Goal: Download file/media

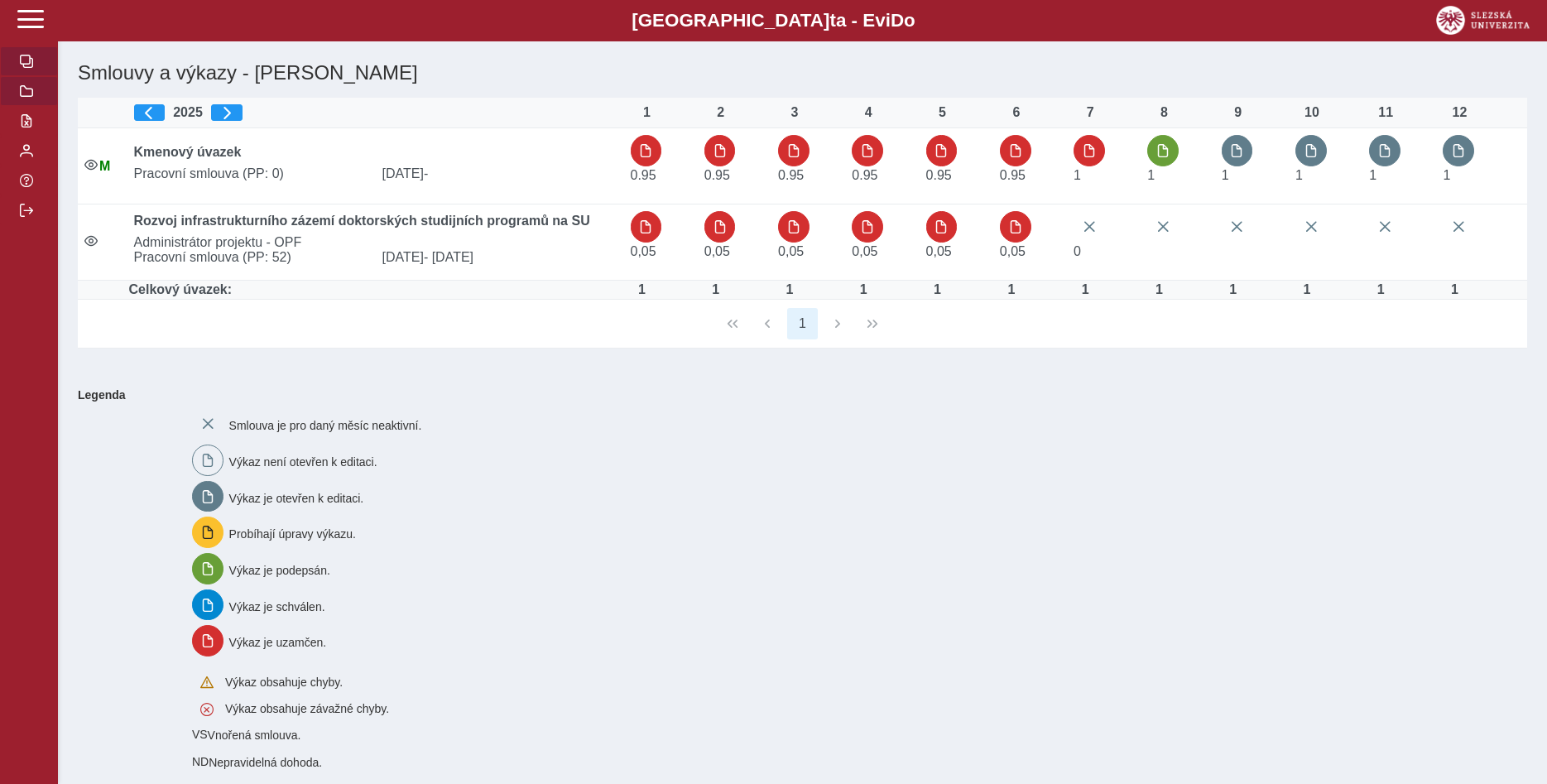
click at [28, 98] on span "button" at bounding box center [27, 91] width 13 height 13
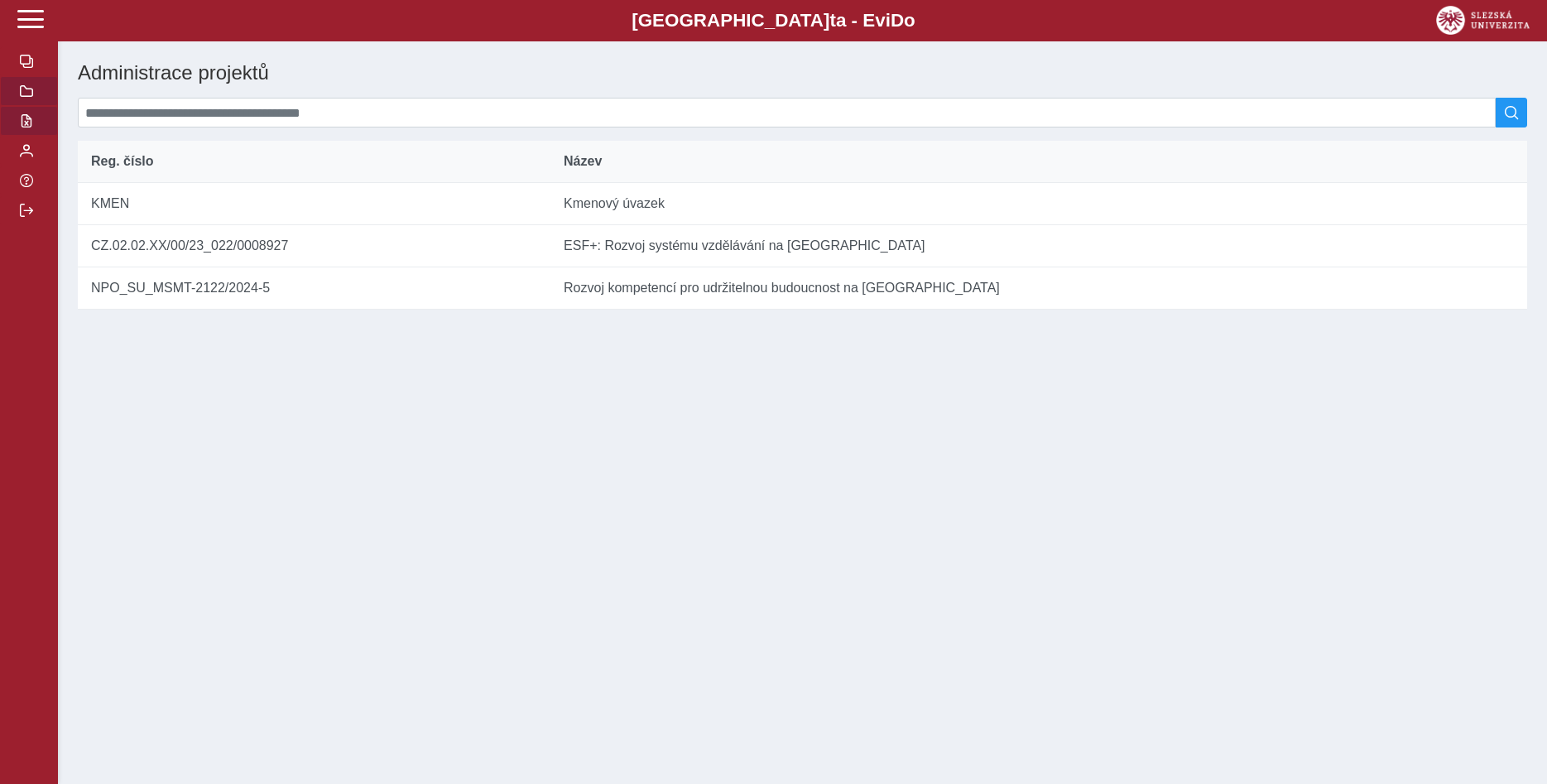
click at [24, 127] on span "button" at bounding box center [27, 121] width 13 height 13
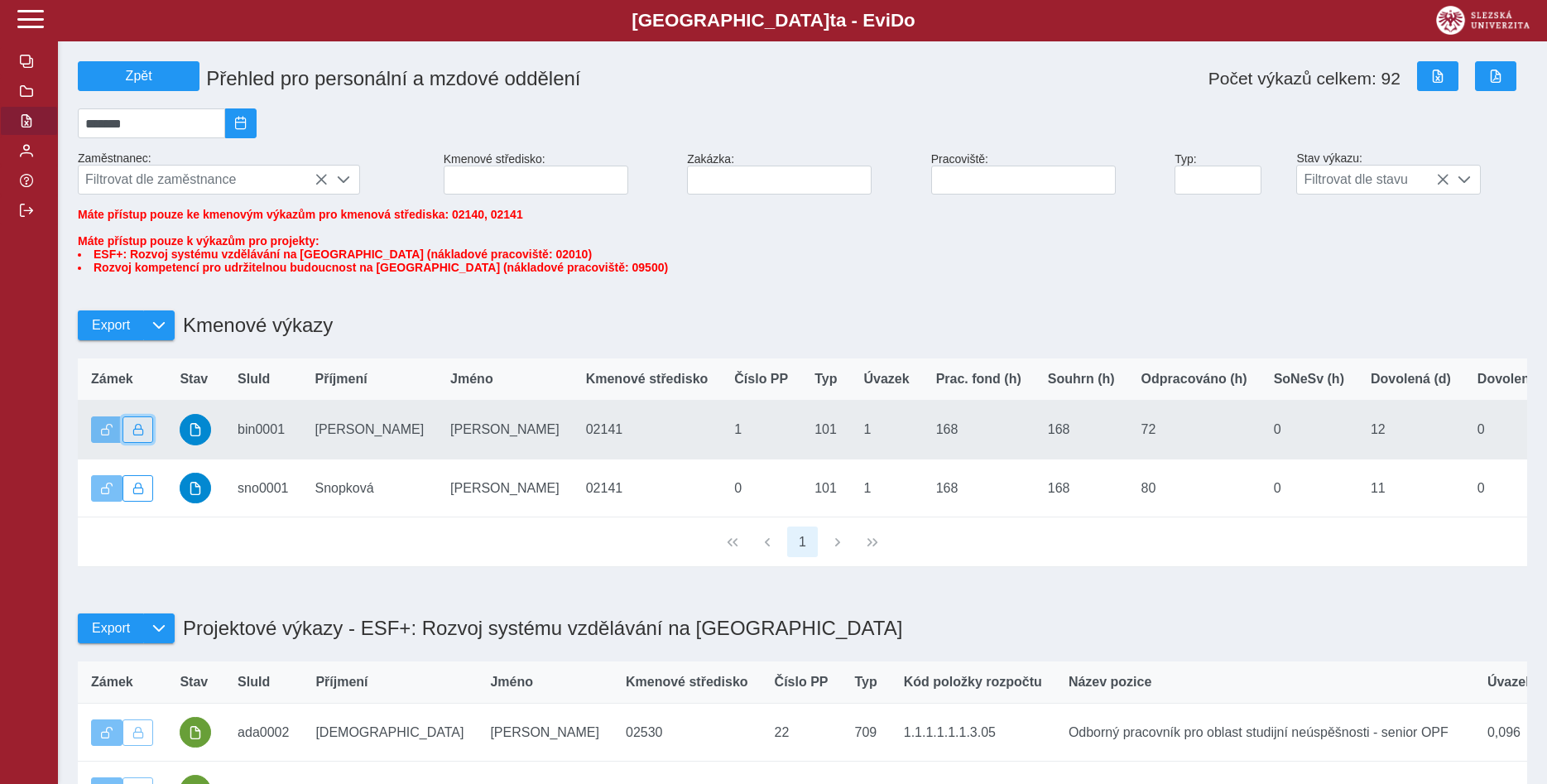
click at [142, 436] on span "button" at bounding box center [138, 430] width 11 height 11
click at [195, 437] on span "button" at bounding box center [195, 430] width 13 height 13
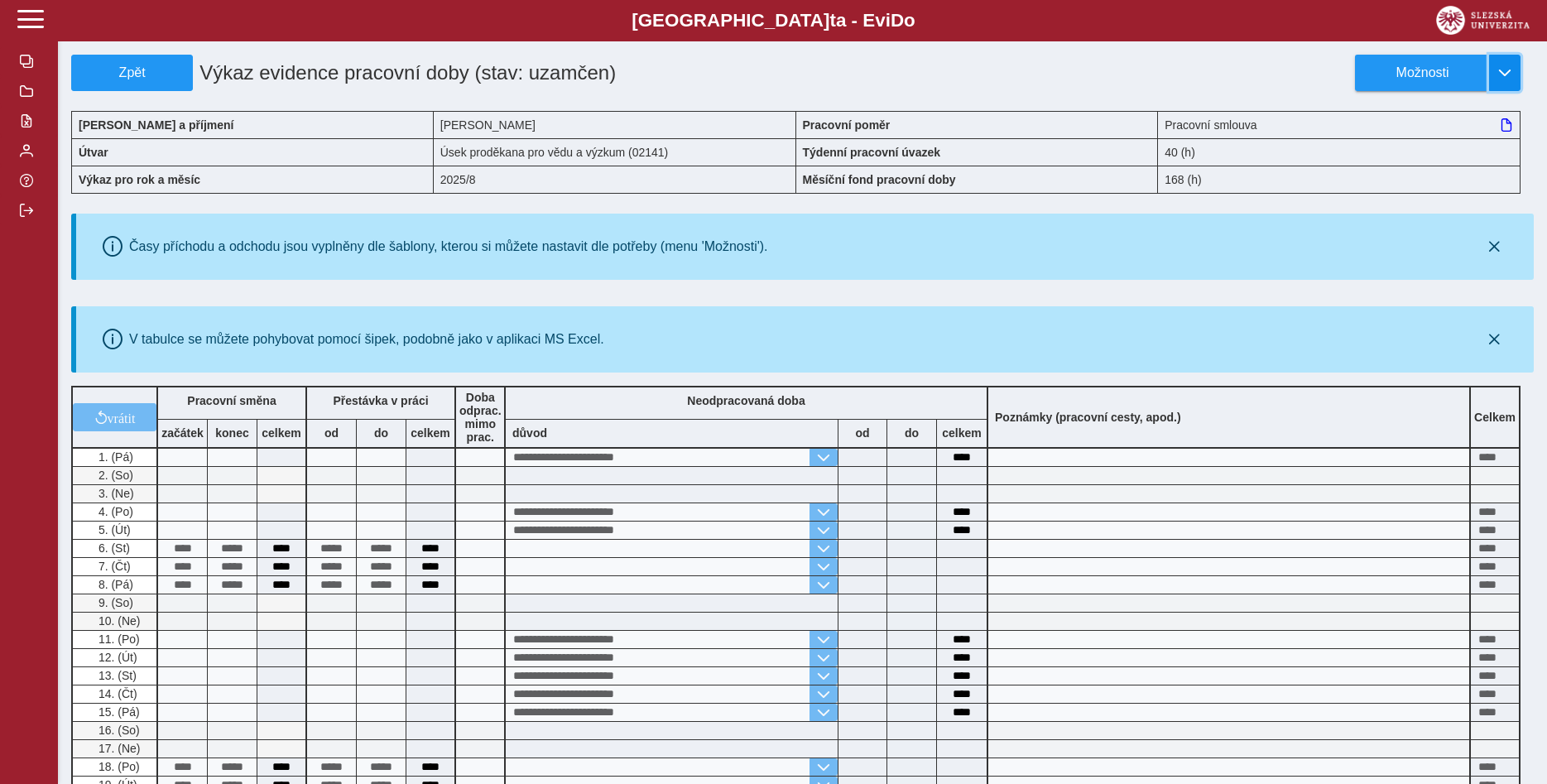
click at [1508, 75] on span "button" at bounding box center [1505, 73] width 13 height 13
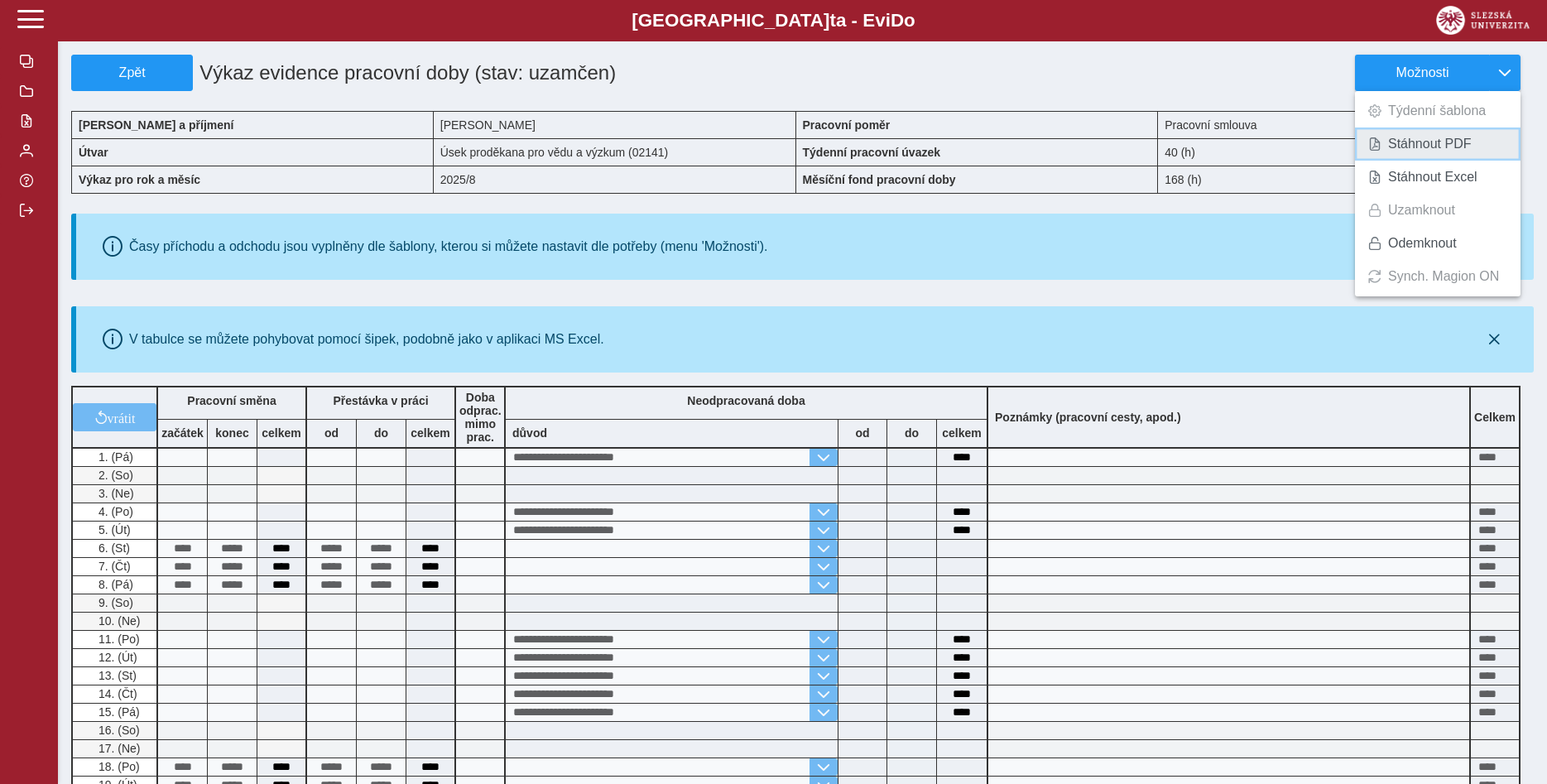
click at [1411, 144] on span "Stáhnout PDF" at bounding box center [1429, 145] width 83 height 13
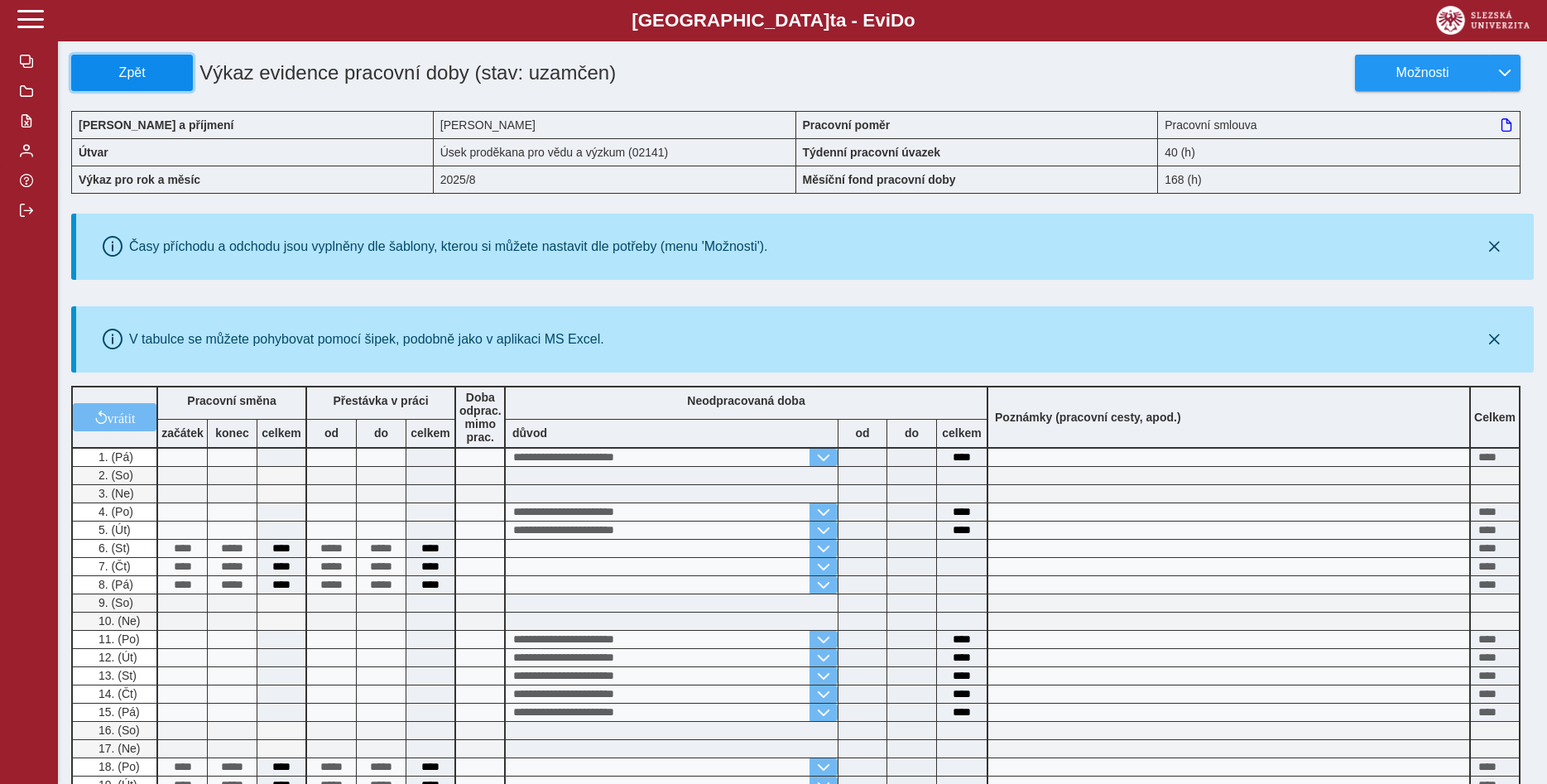
click at [130, 71] on span "Zpět" at bounding box center [132, 73] width 107 height 15
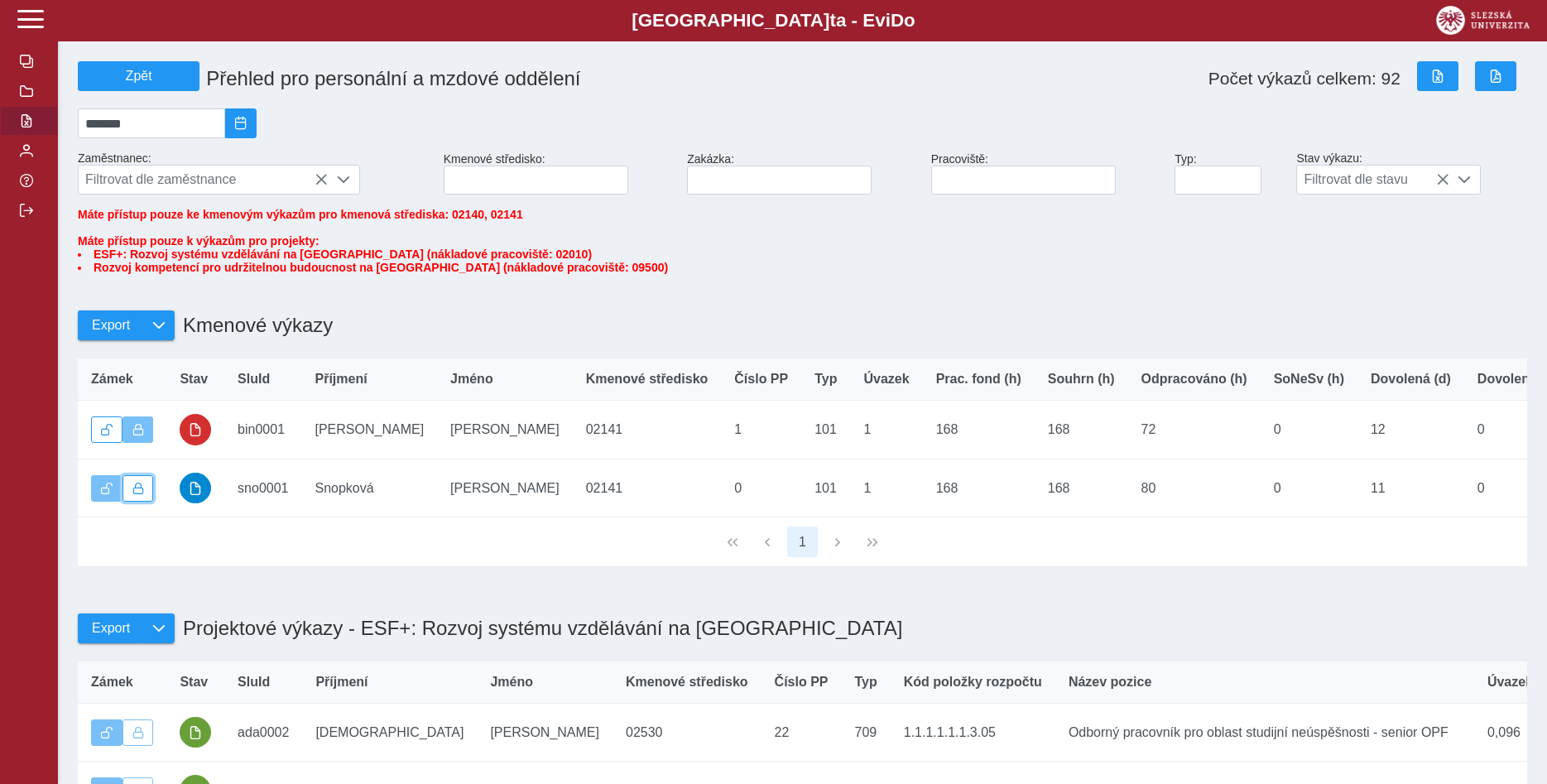
click at [136, 494] on span "button" at bounding box center [138, 488] width 11 height 11
click at [201, 495] on span "button" at bounding box center [195, 488] width 13 height 13
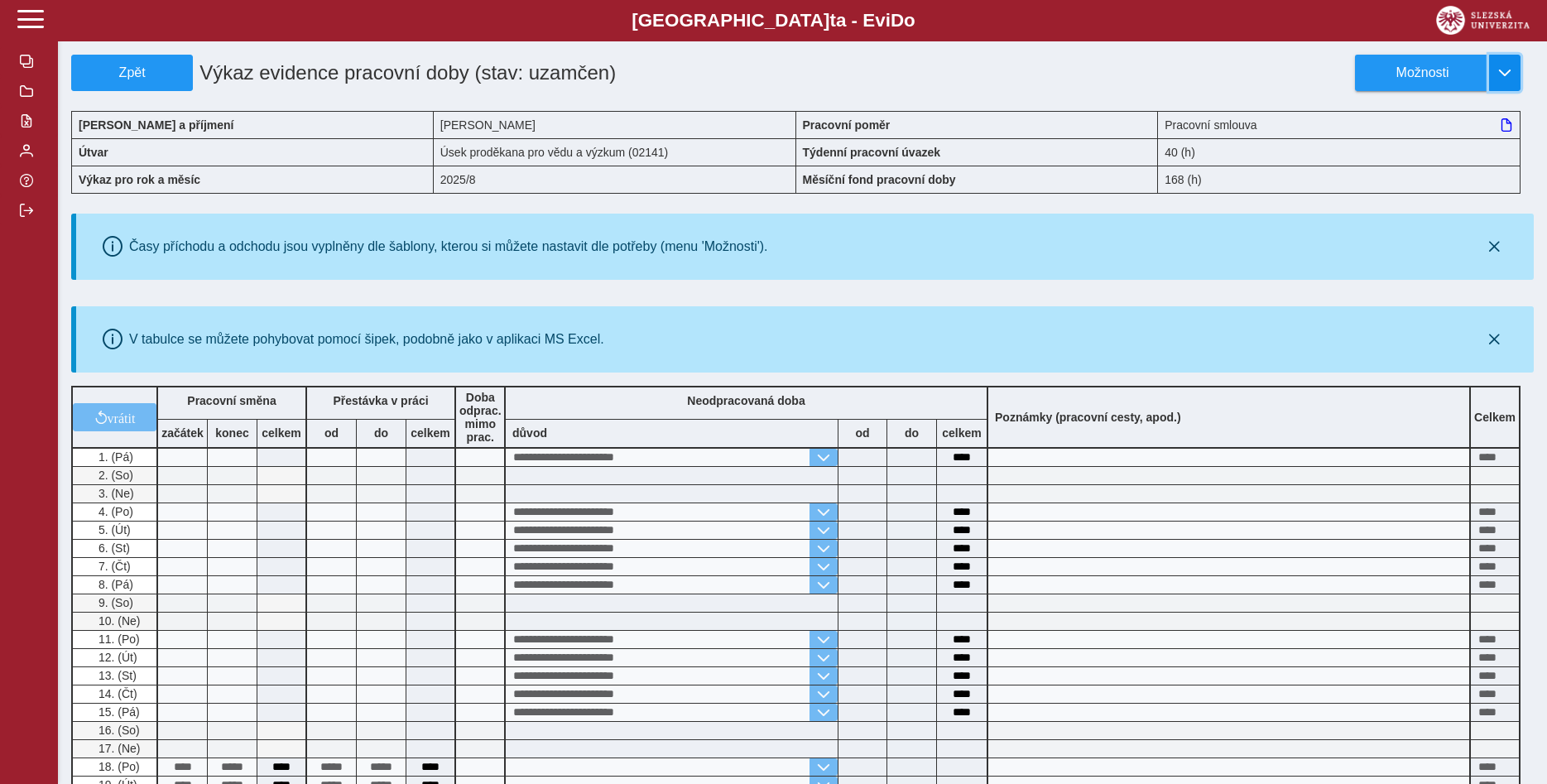
click at [1505, 76] on span "button" at bounding box center [1505, 73] width 13 height 13
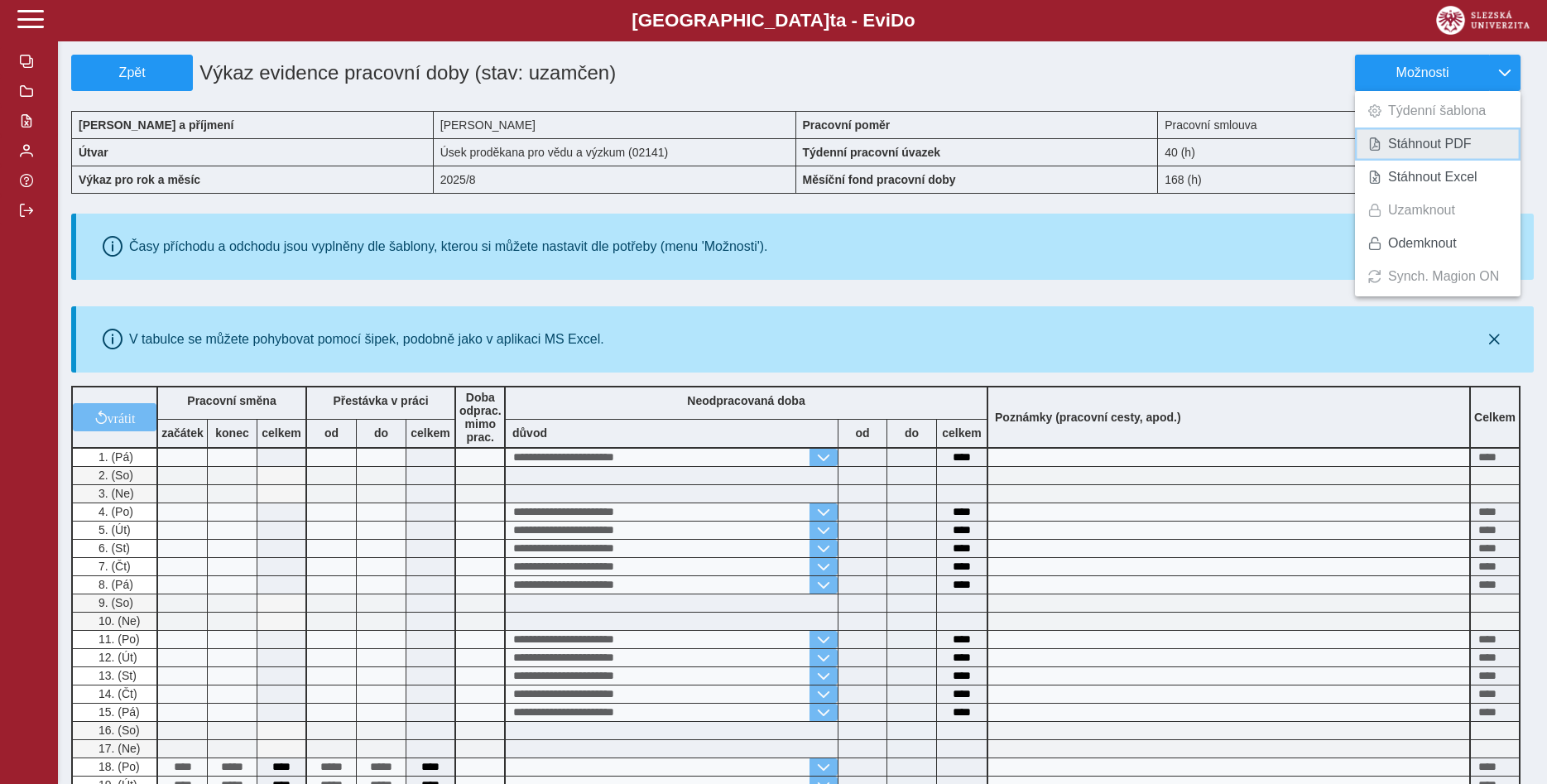
click at [1446, 149] on span "Stáhnout PDF" at bounding box center [1429, 145] width 83 height 13
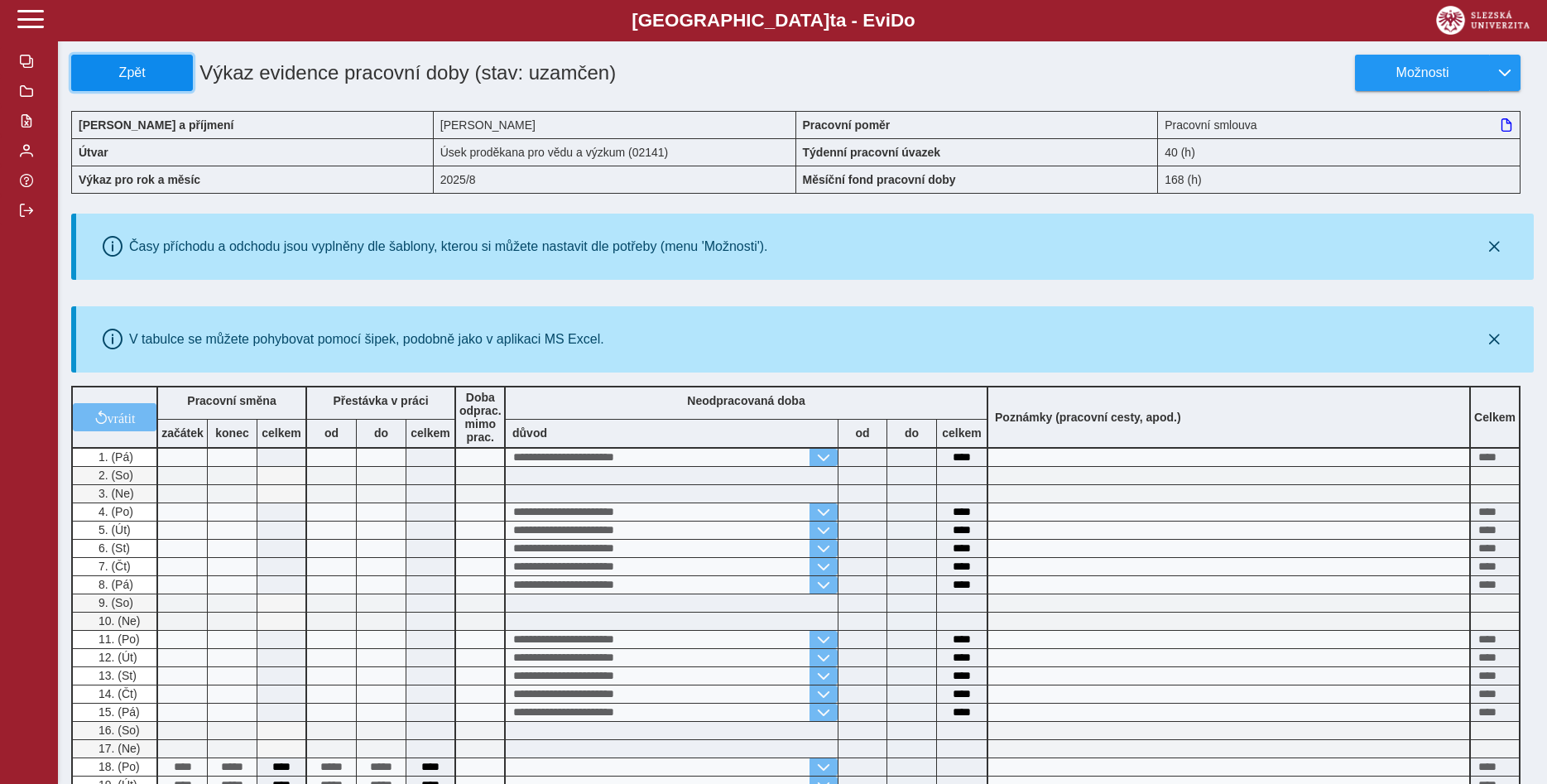
click at [126, 71] on span "Zpět" at bounding box center [132, 73] width 107 height 15
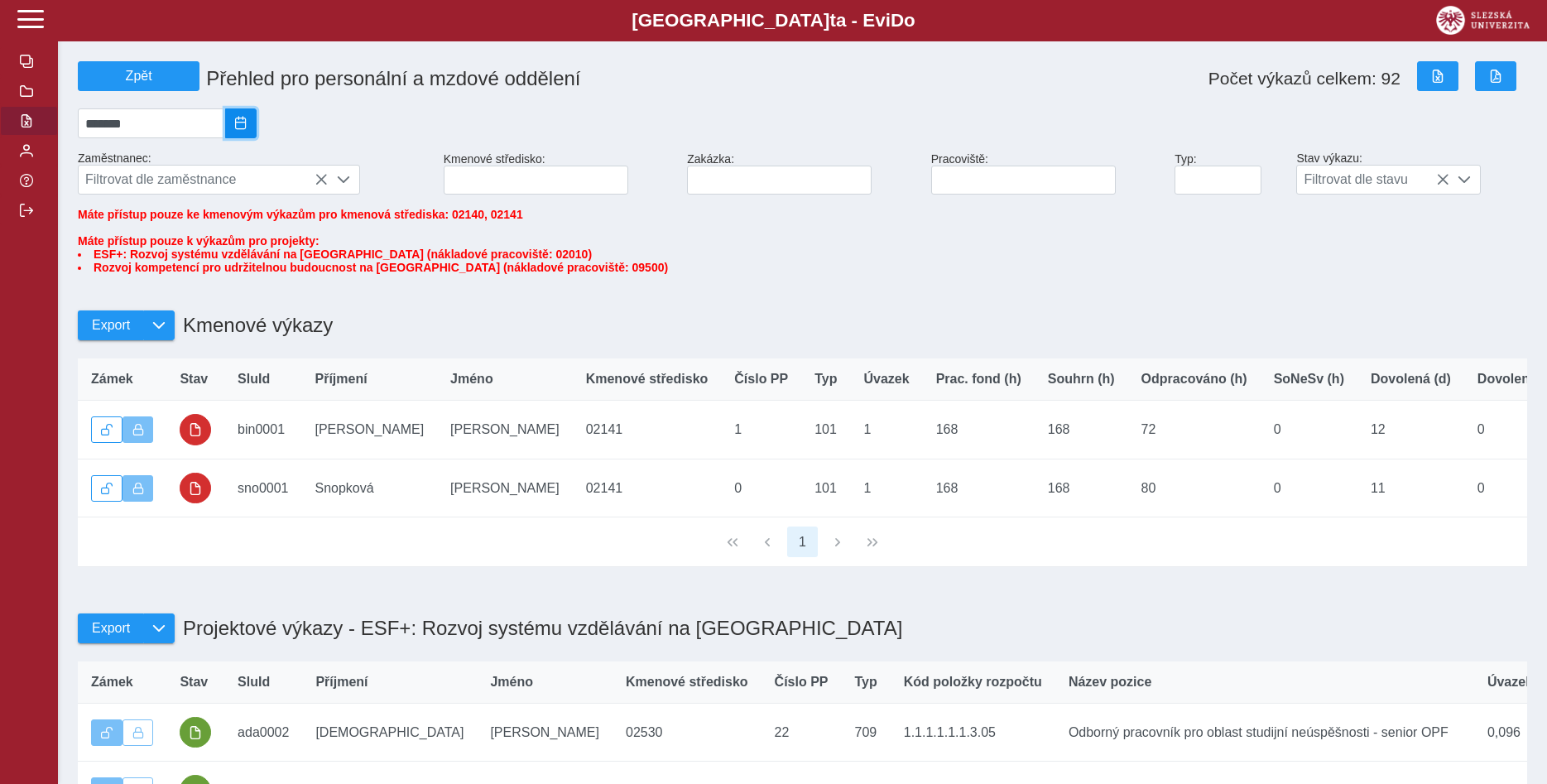
click at [248, 127] on span "2025/08" at bounding box center [241, 123] width 13 height 13
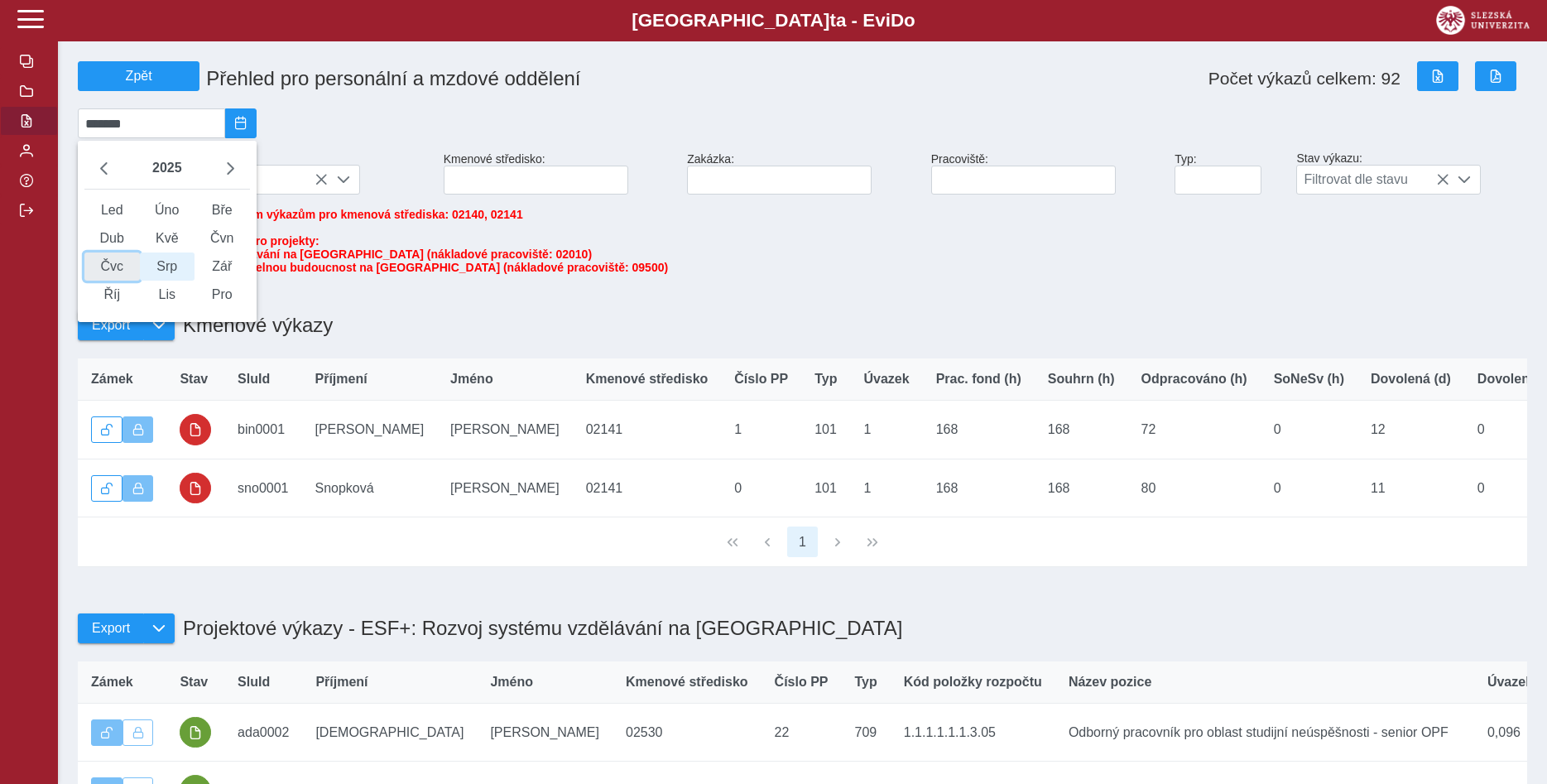
click at [113, 277] on span "Čvc" at bounding box center [112, 266] width 56 height 28
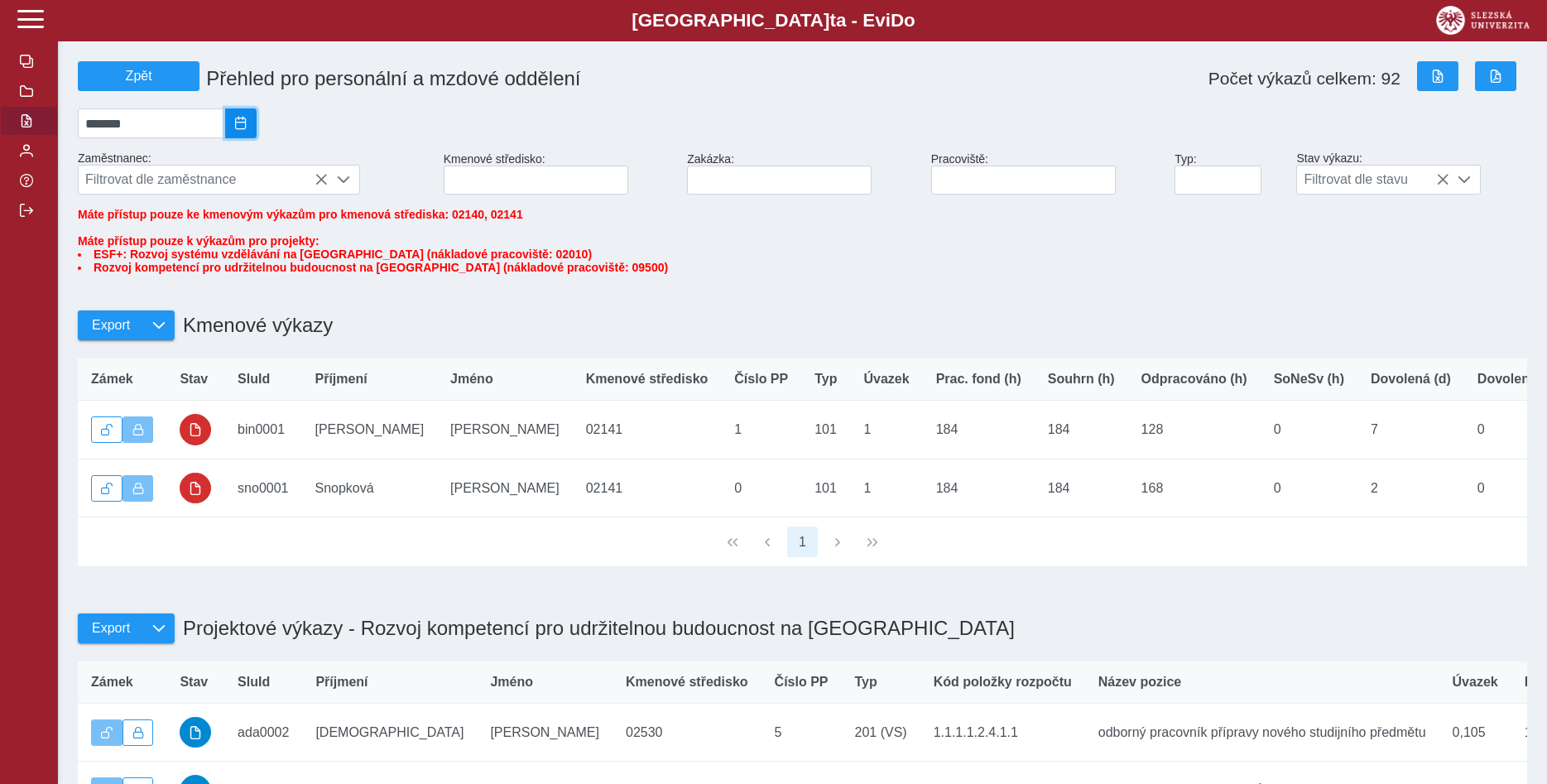
click at [248, 124] on span "2025/07" at bounding box center [241, 123] width 13 height 13
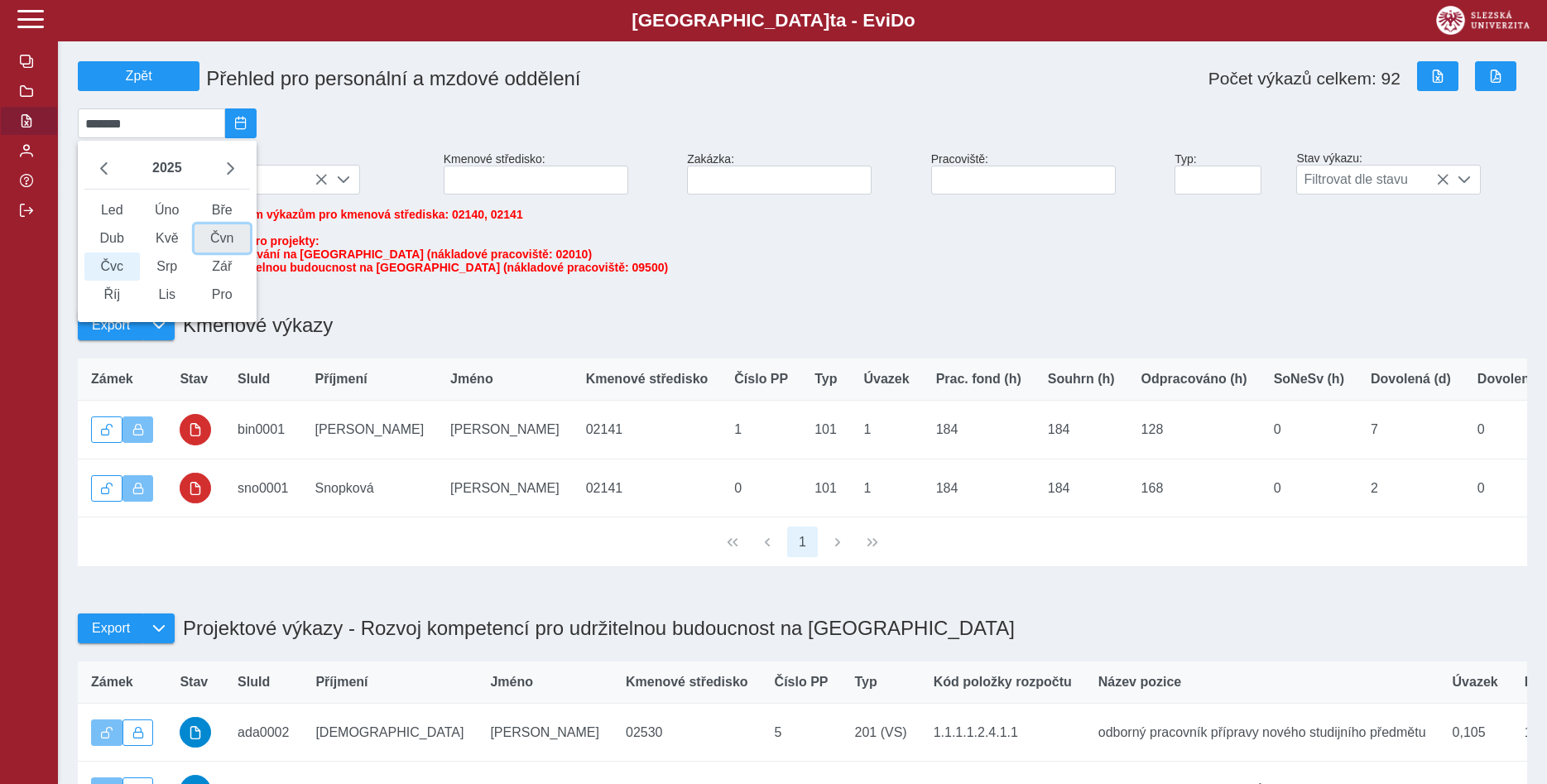
click at [239, 250] on span "Čvn" at bounding box center [222, 237] width 56 height 28
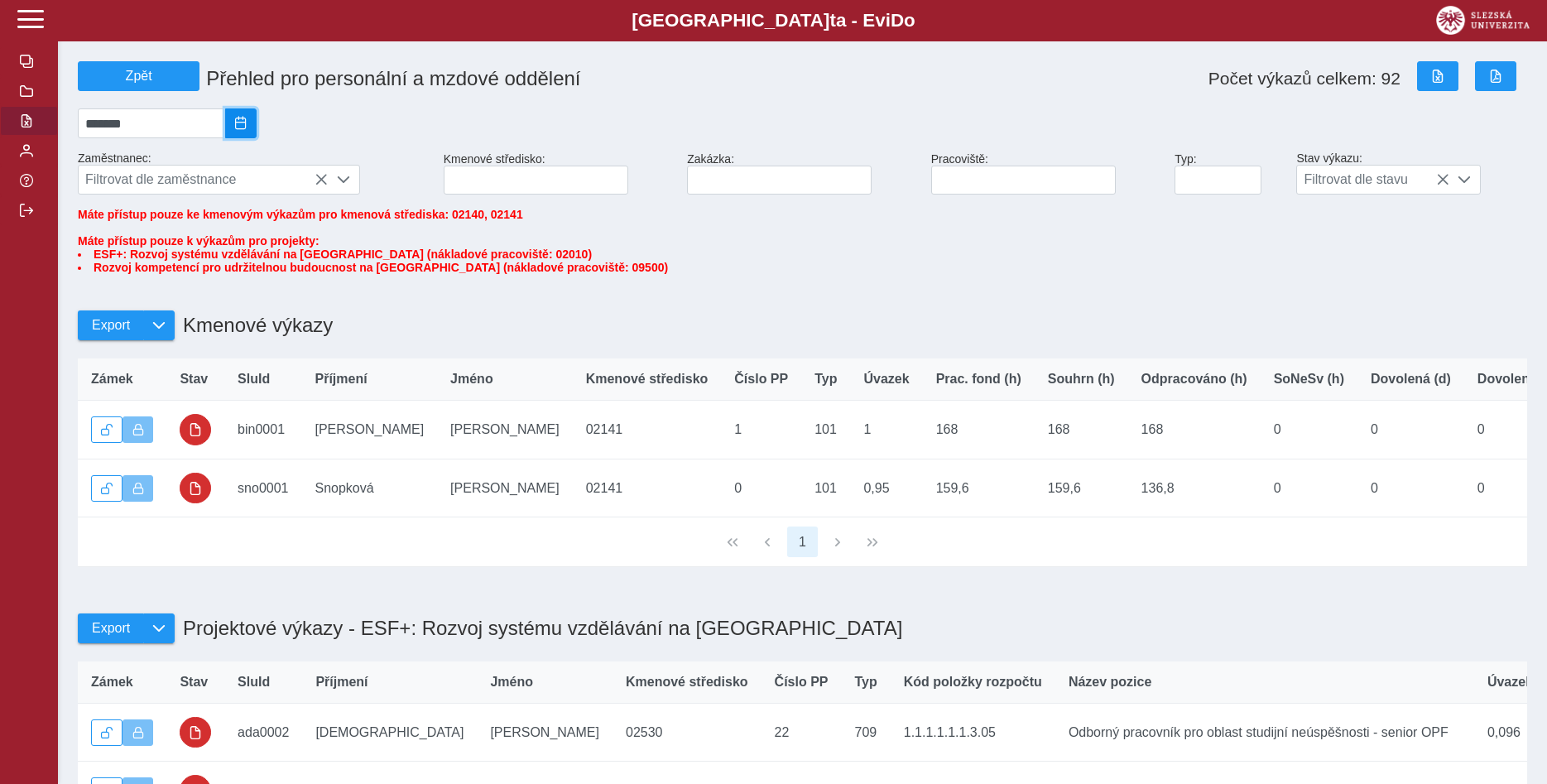
click at [248, 127] on span "2025/06" at bounding box center [241, 123] width 13 height 13
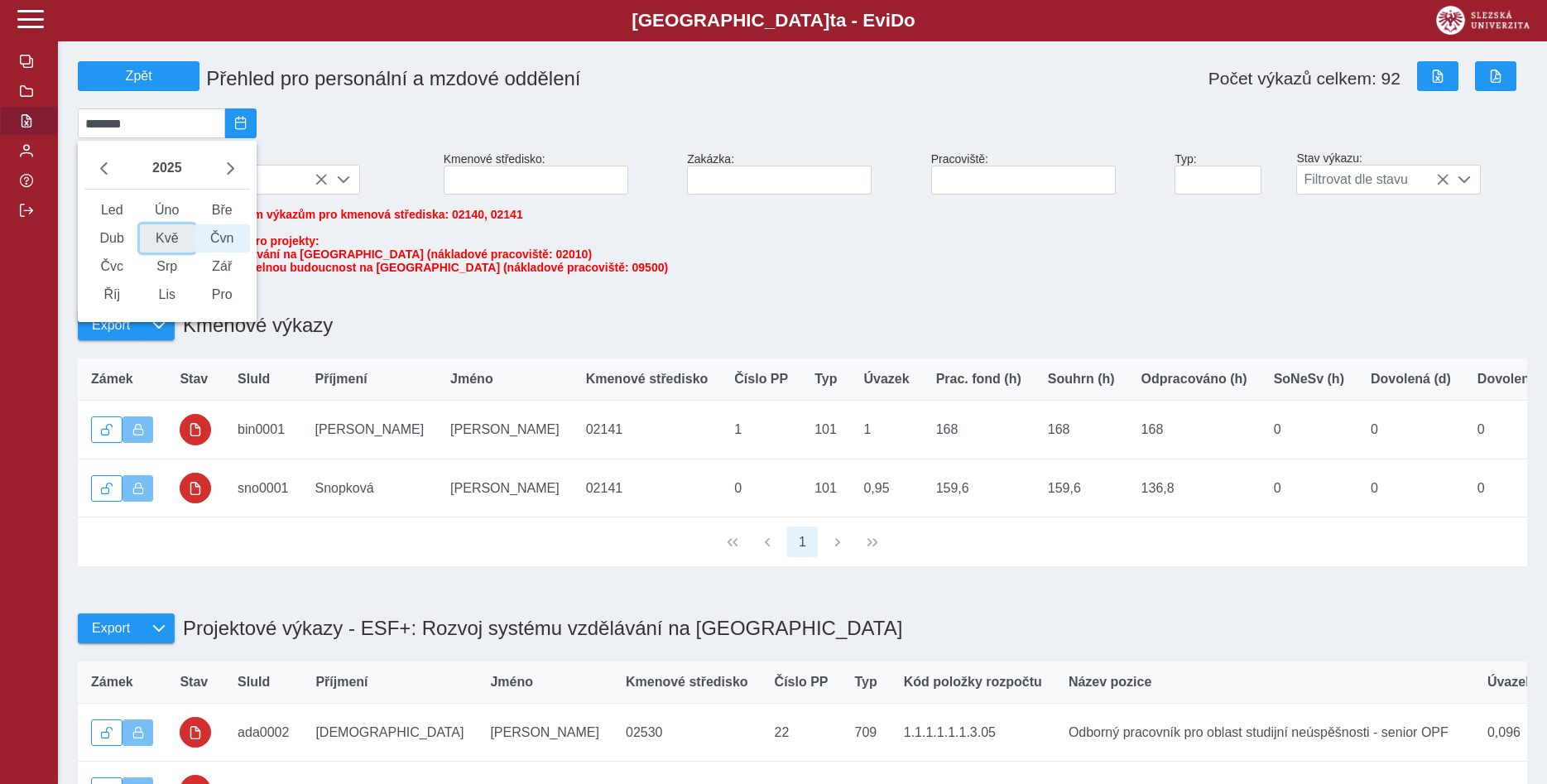
click at [182, 245] on span "Kvě" at bounding box center [168, 237] width 56 height 28
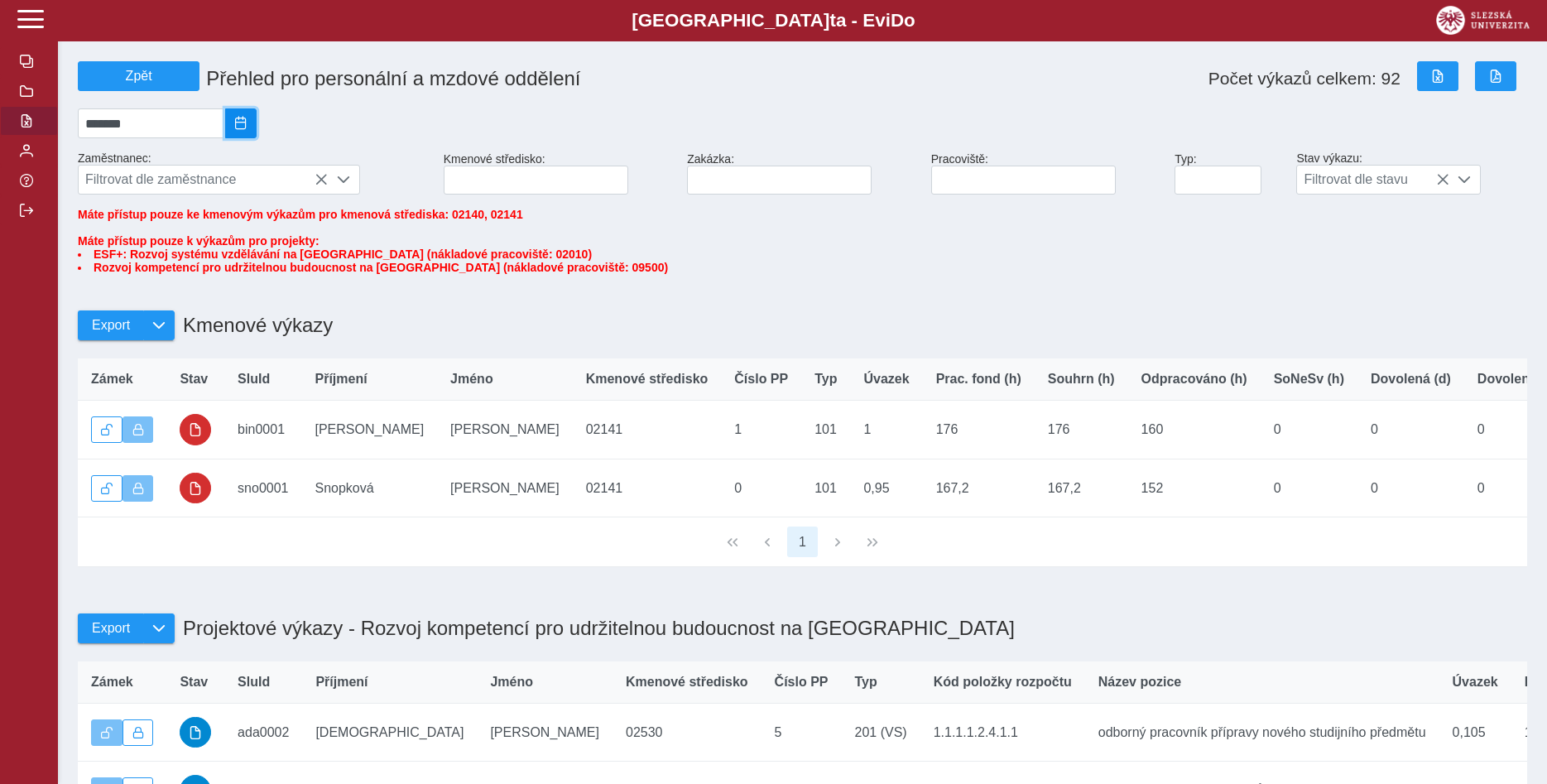
click at [248, 130] on span "2025/05" at bounding box center [241, 123] width 13 height 13
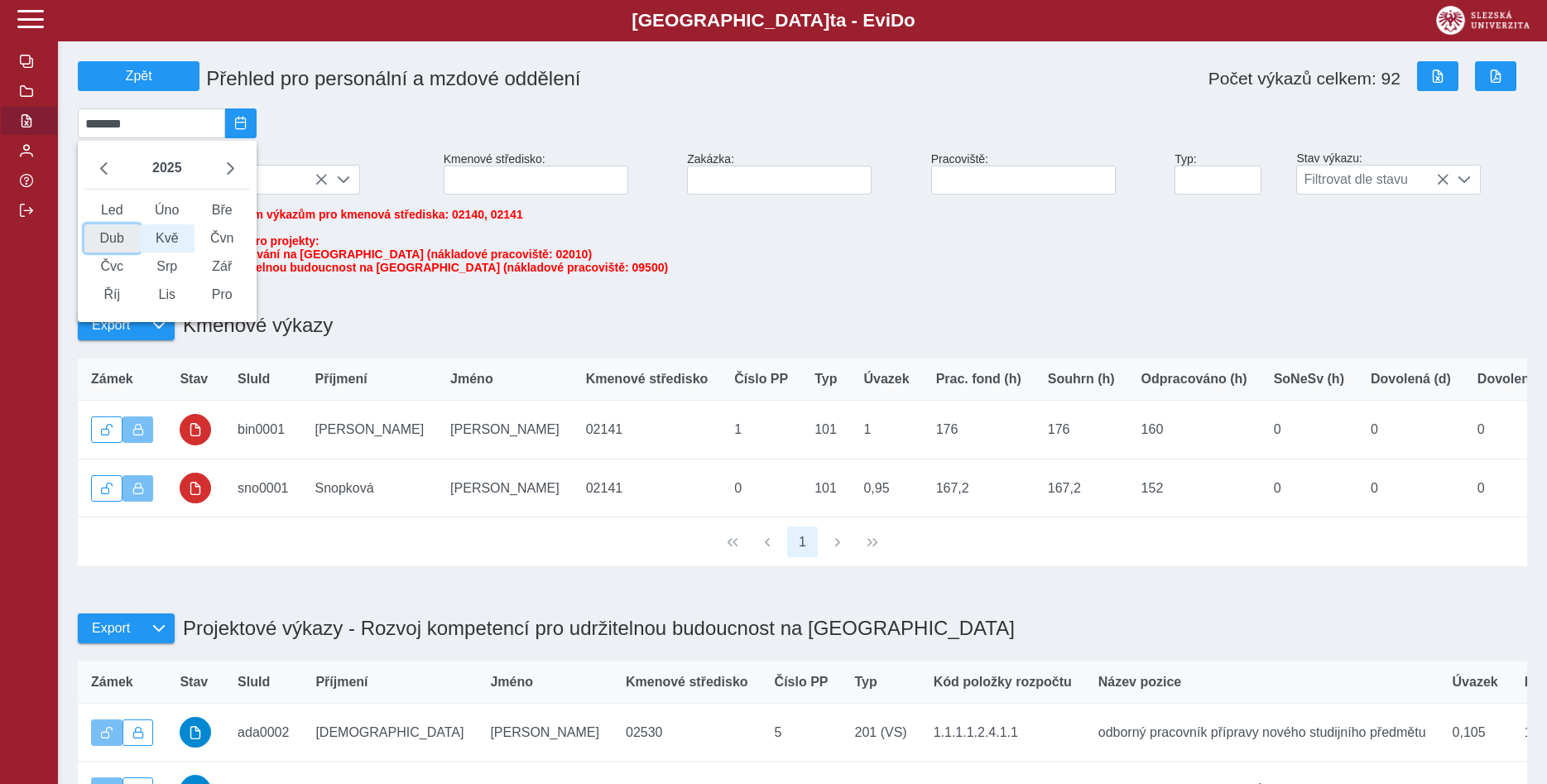
click at [112, 246] on span "Dub" at bounding box center [112, 237] width 56 height 28
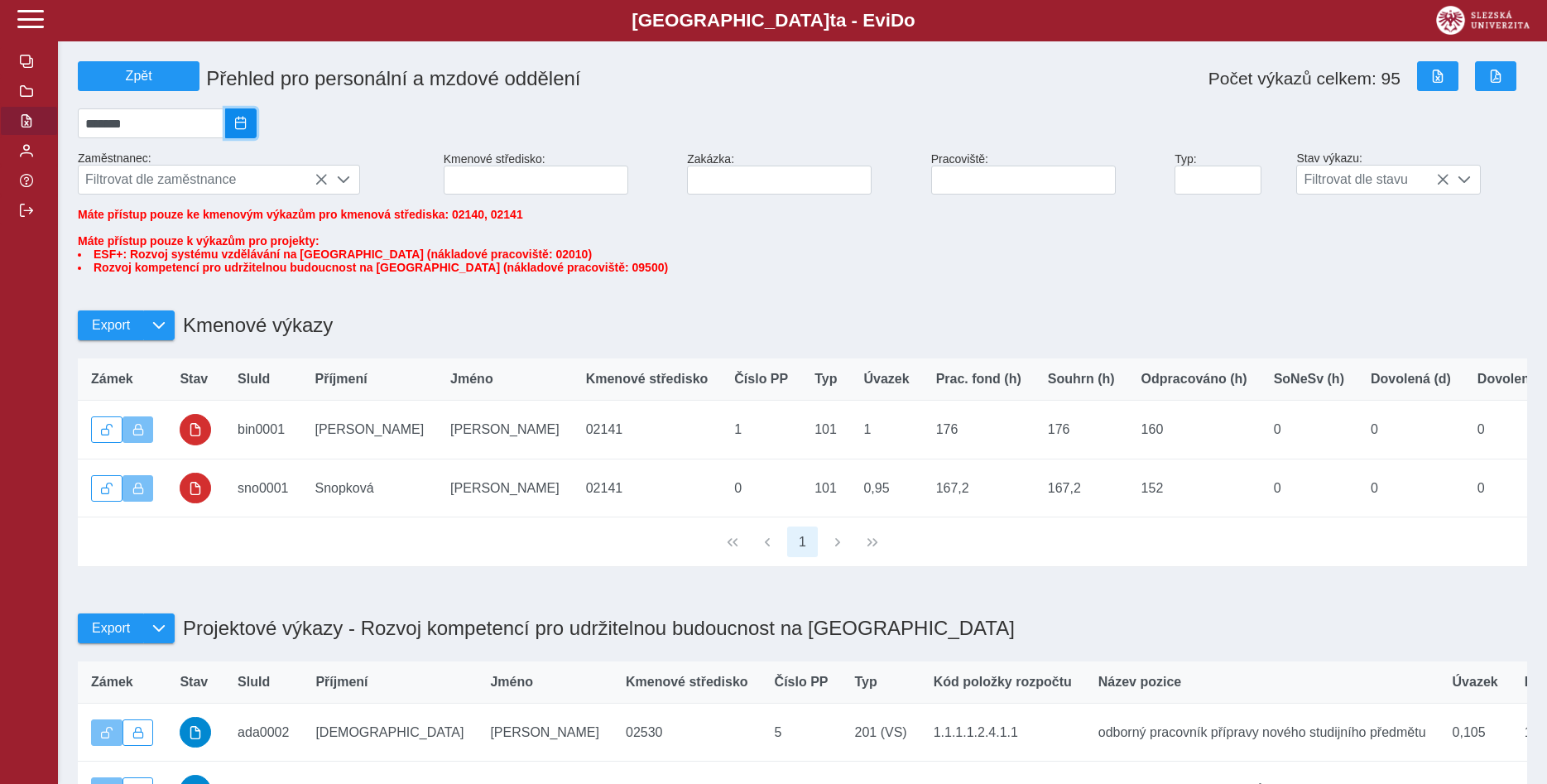
click at [248, 126] on span "2025/04" at bounding box center [241, 123] width 13 height 13
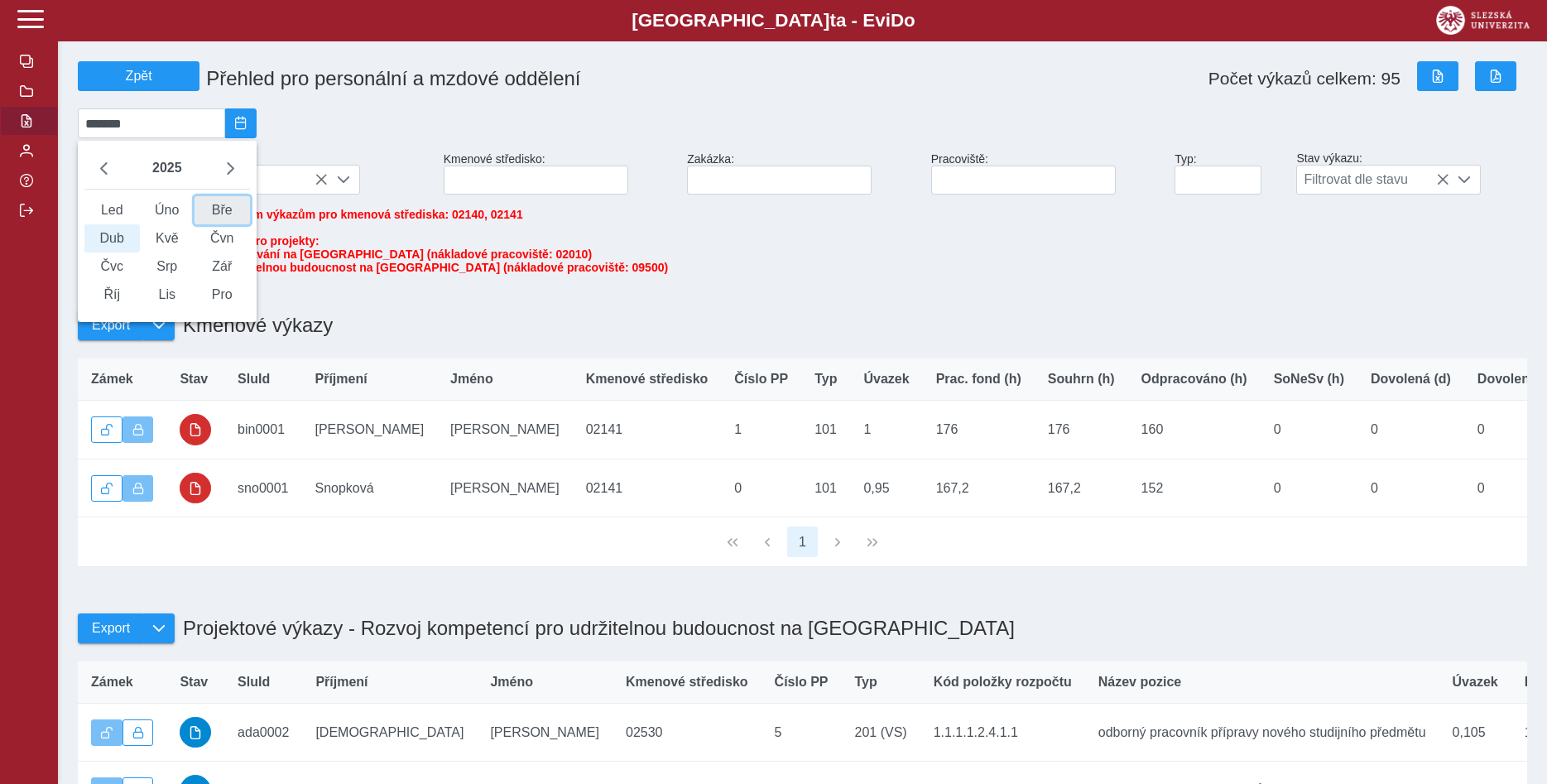
click at [239, 211] on span "Bře" at bounding box center [222, 210] width 56 height 28
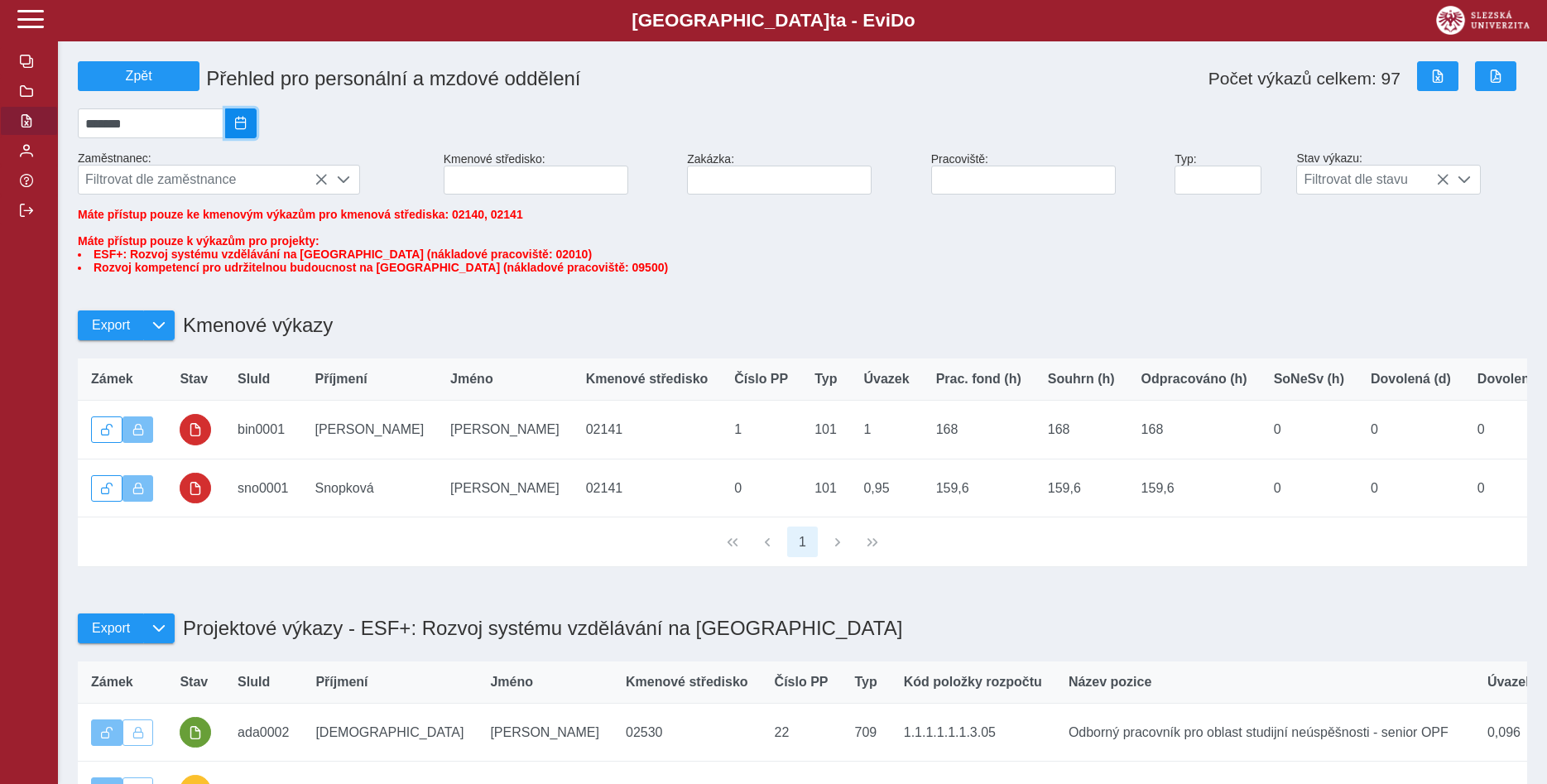
click at [248, 126] on span "2025/03" at bounding box center [241, 123] width 13 height 13
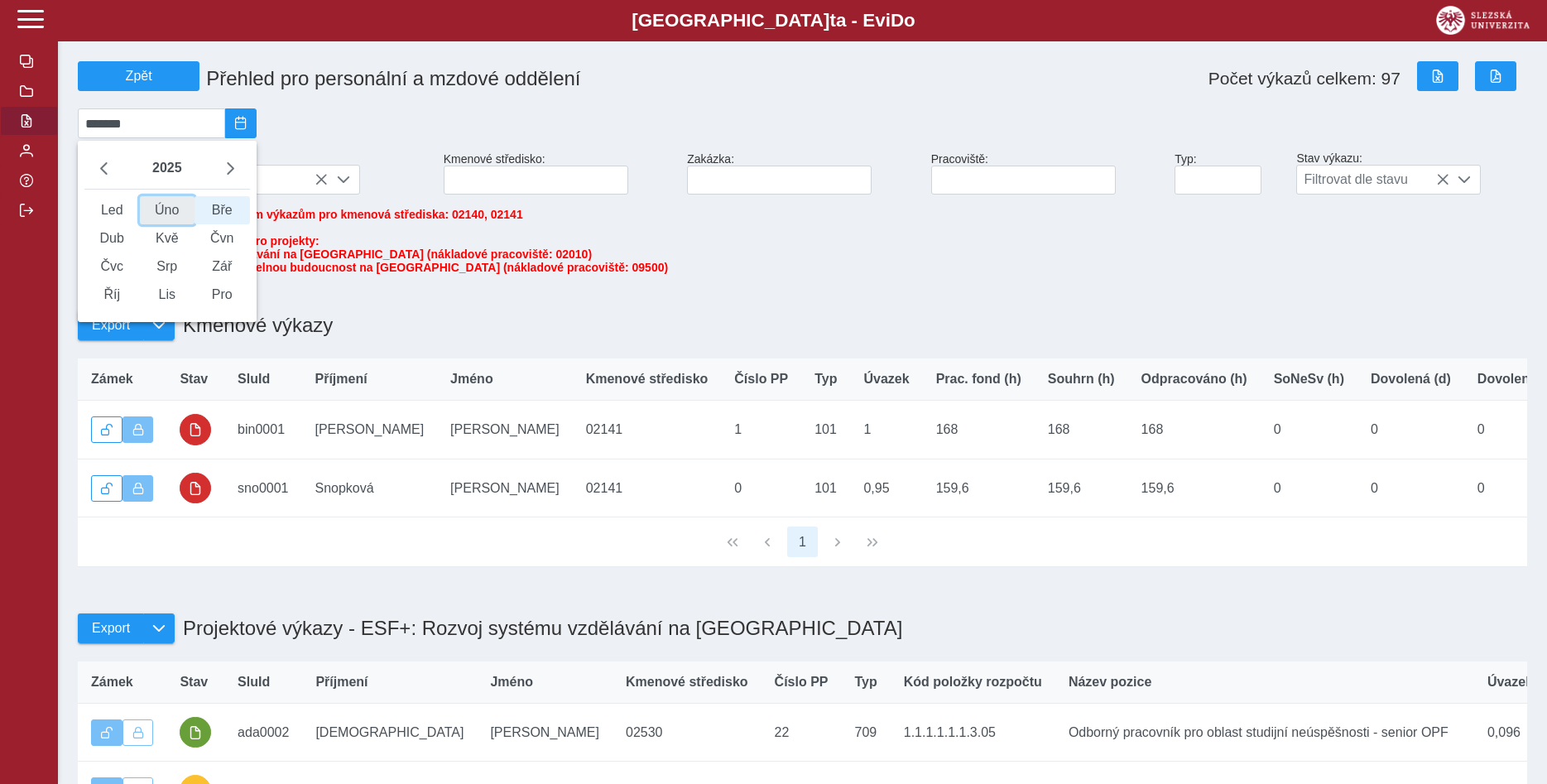
click at [173, 213] on span "Úno" at bounding box center [168, 210] width 56 height 28
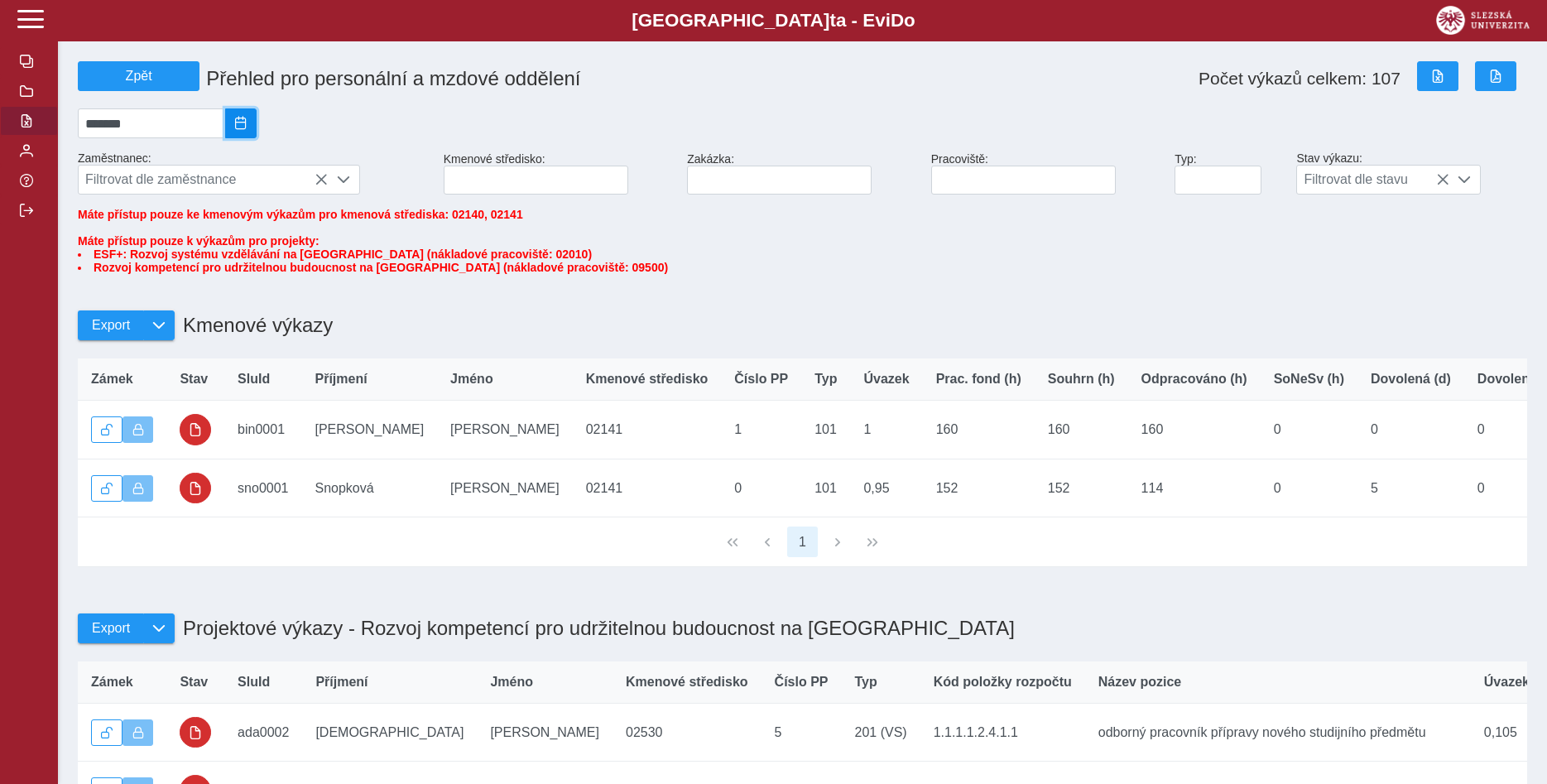
click at [248, 130] on span "2025/02" at bounding box center [241, 123] width 13 height 13
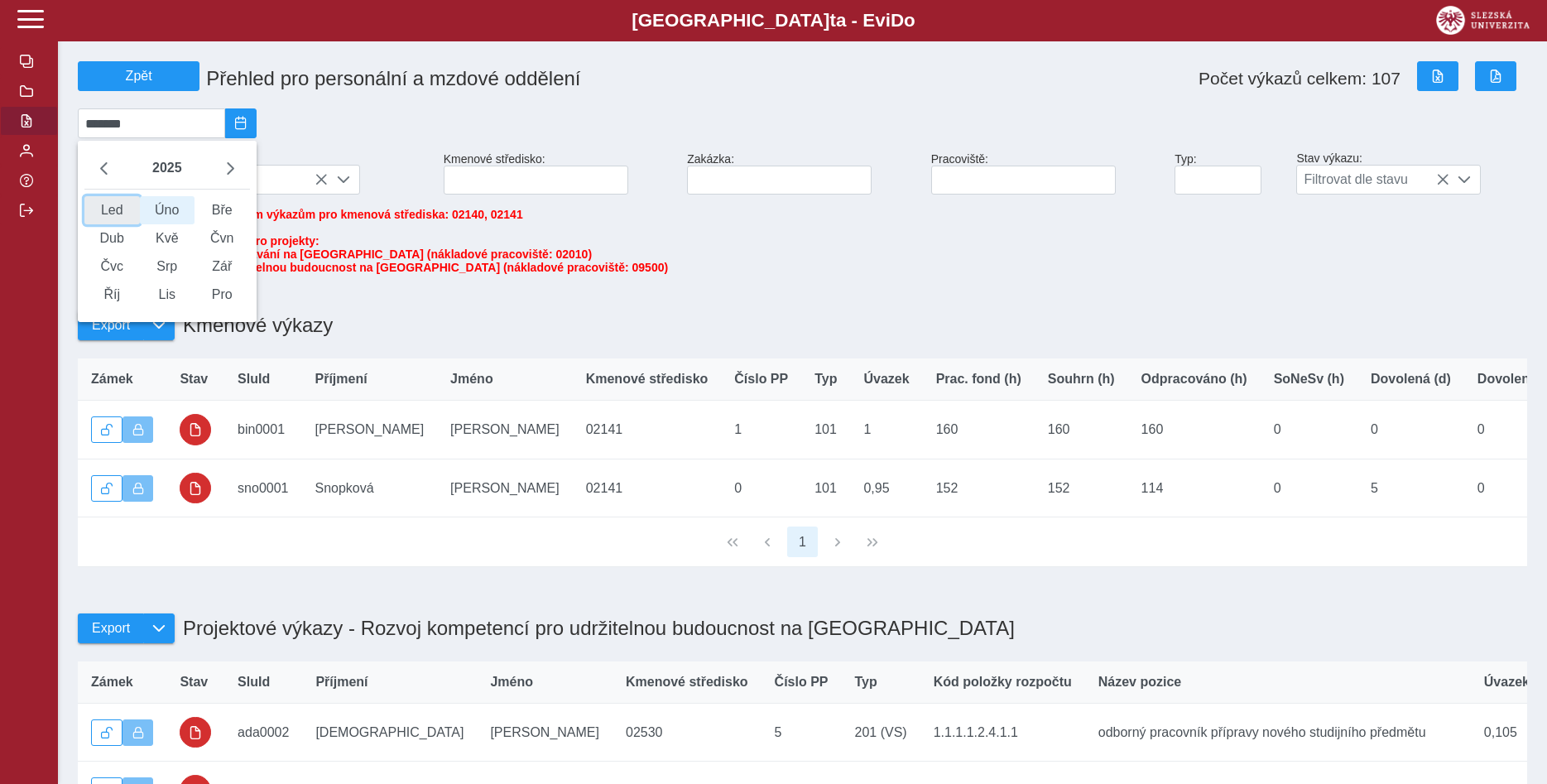
drag, startPoint x: 119, startPoint y: 216, endPoint x: 114, endPoint y: 203, distance: 13.9
click at [116, 216] on span "Led" at bounding box center [112, 210] width 56 height 28
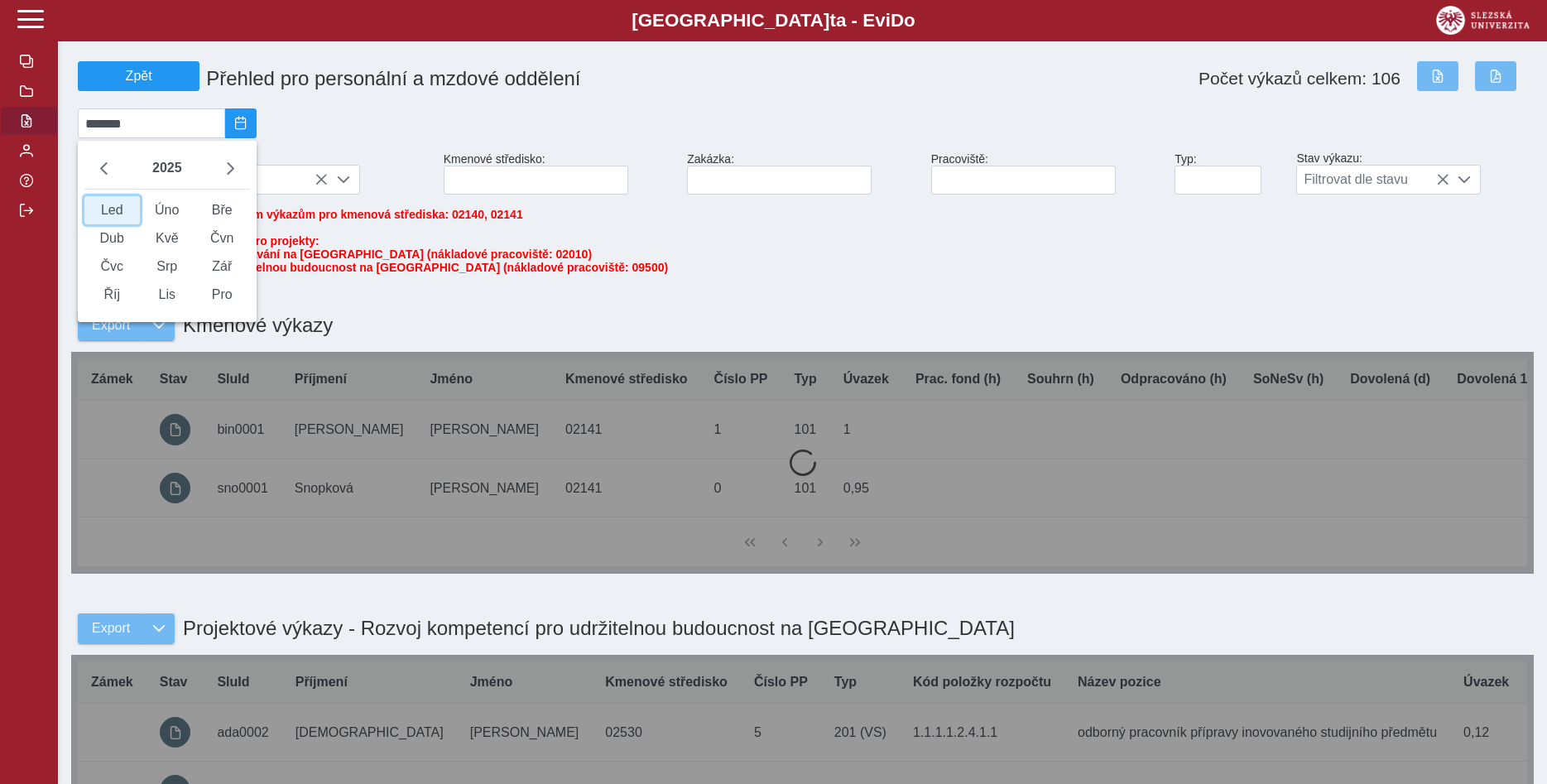
type input "*******"
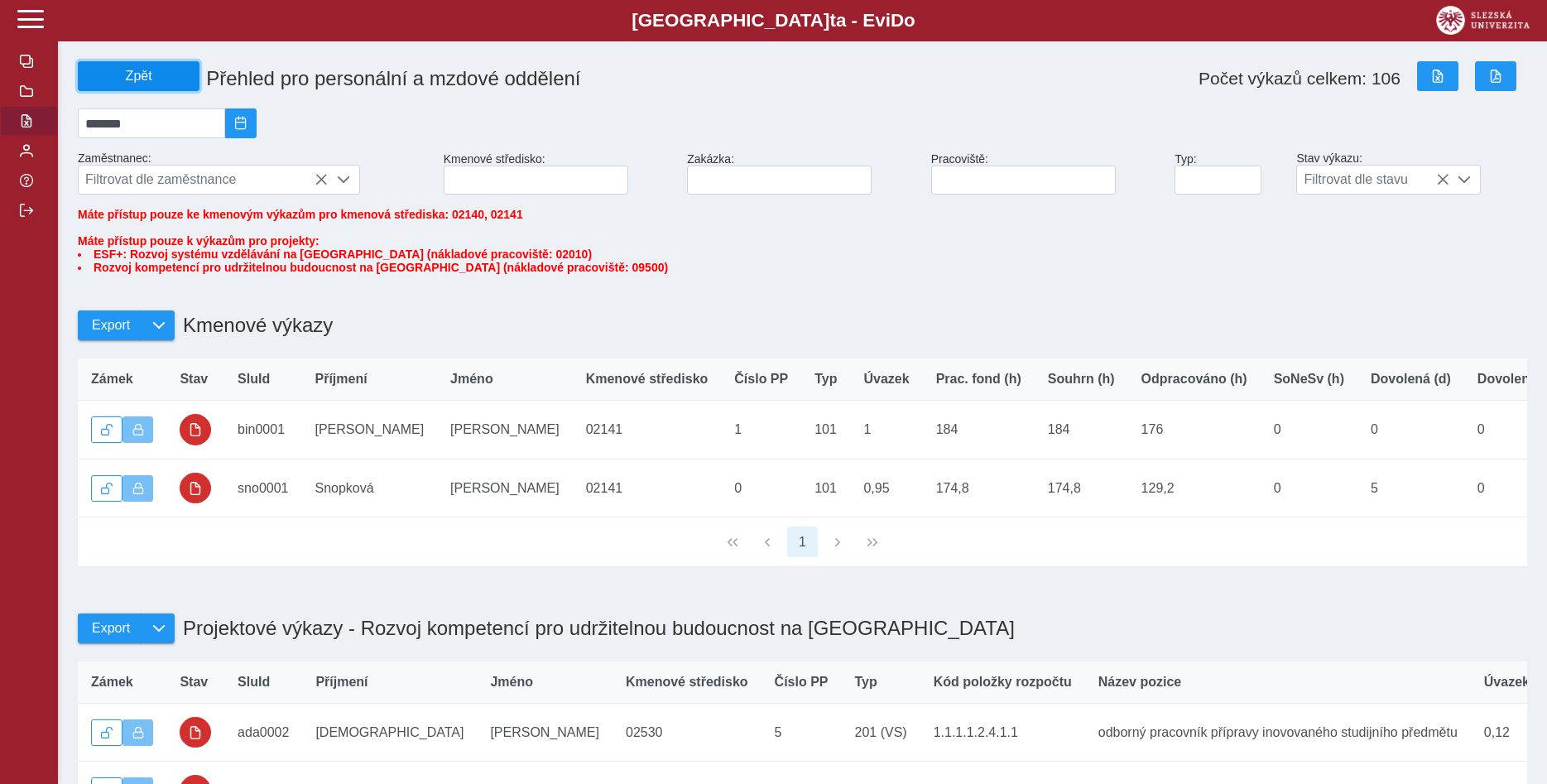
click at [136, 78] on span "Zpět" at bounding box center [139, 77] width 107 height 15
